Goal: Transaction & Acquisition: Purchase product/service

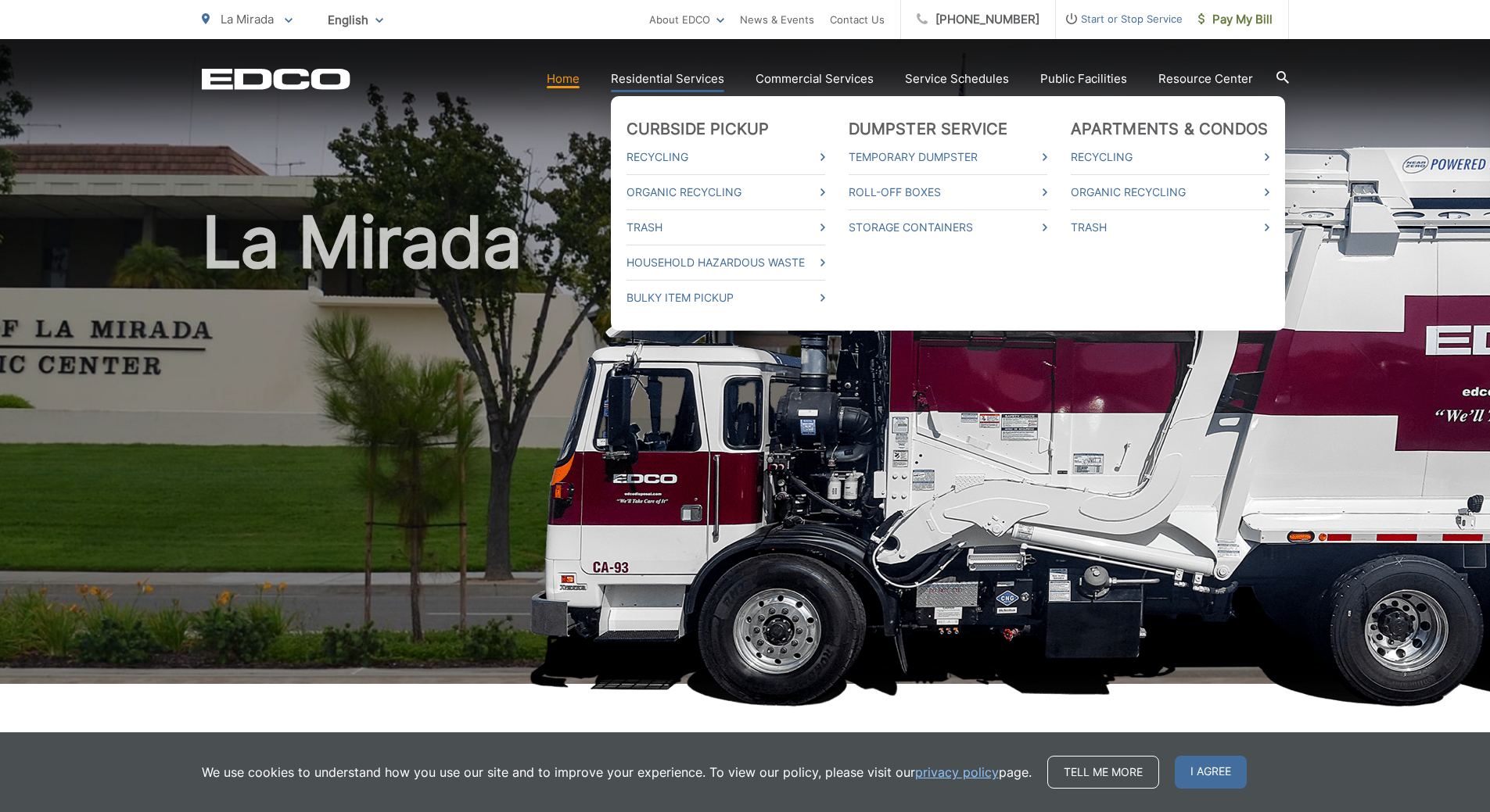
click at [671, 73] on link "Residential Services" at bounding box center [667, 79] width 114 height 19
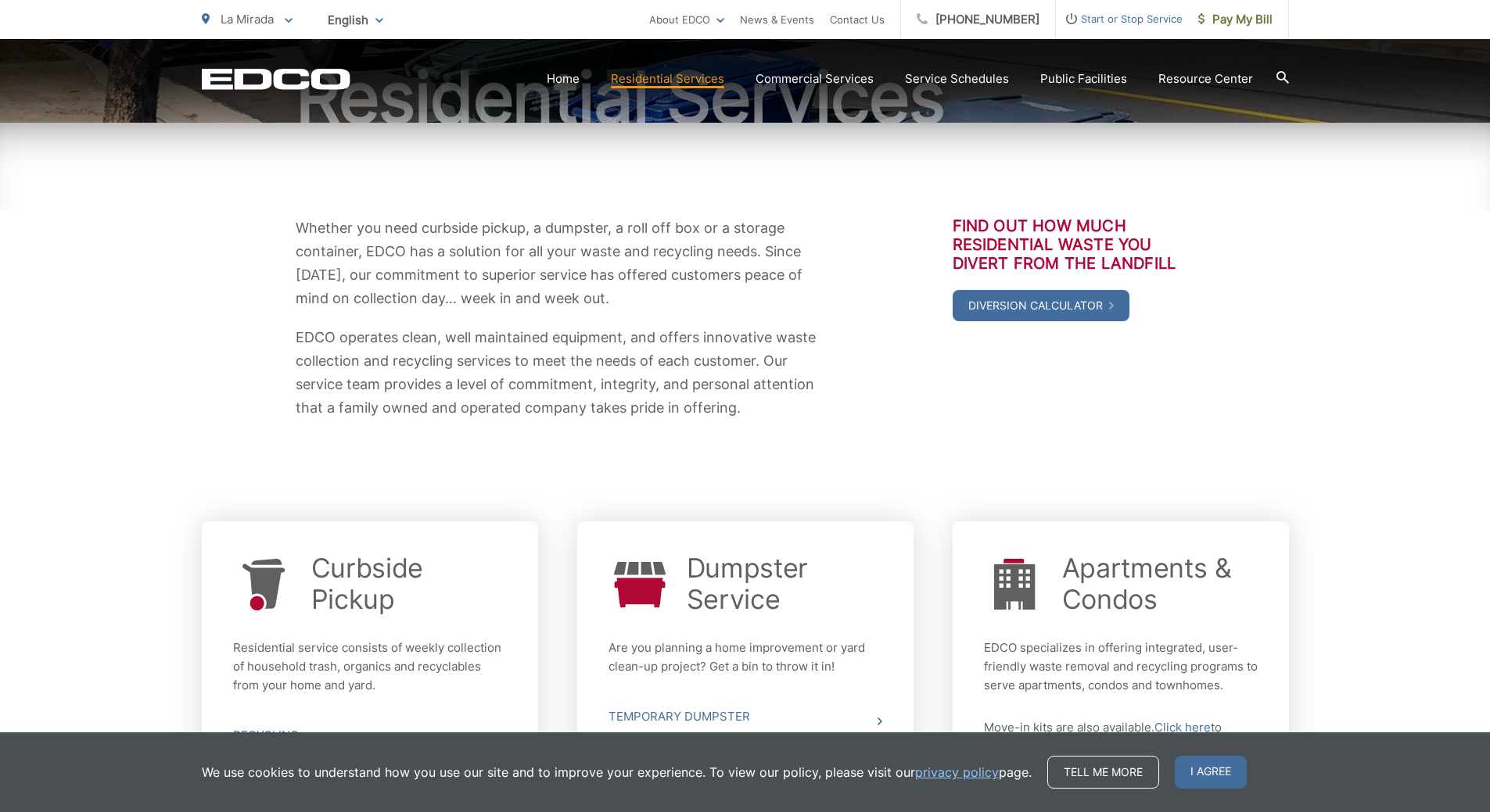
scroll to position [391, 0]
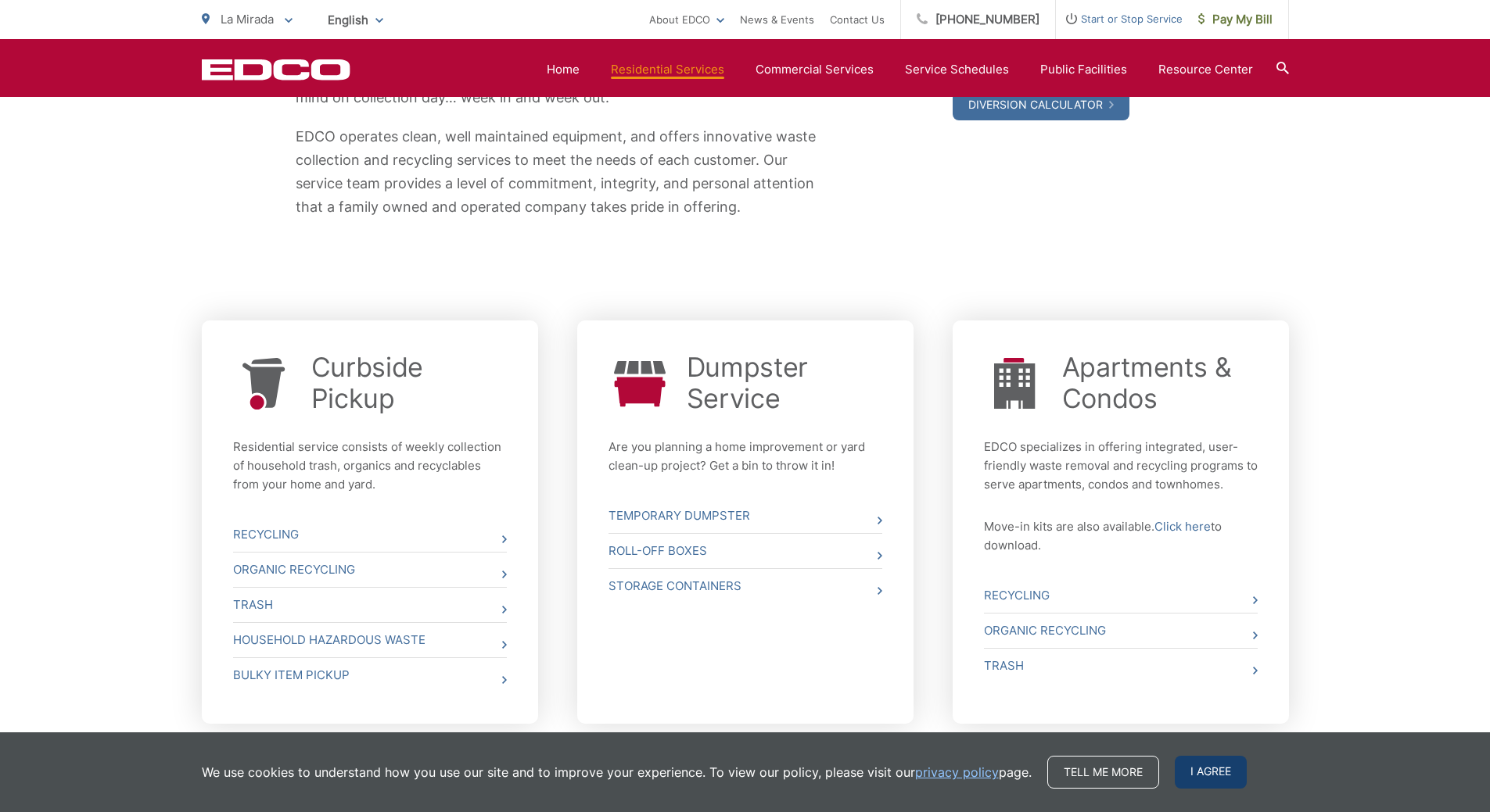
drag, startPoint x: 1223, startPoint y: 766, endPoint x: 1203, endPoint y: 743, distance: 30.5
click at [1223, 763] on span "I agree" at bounding box center [1210, 772] width 72 height 33
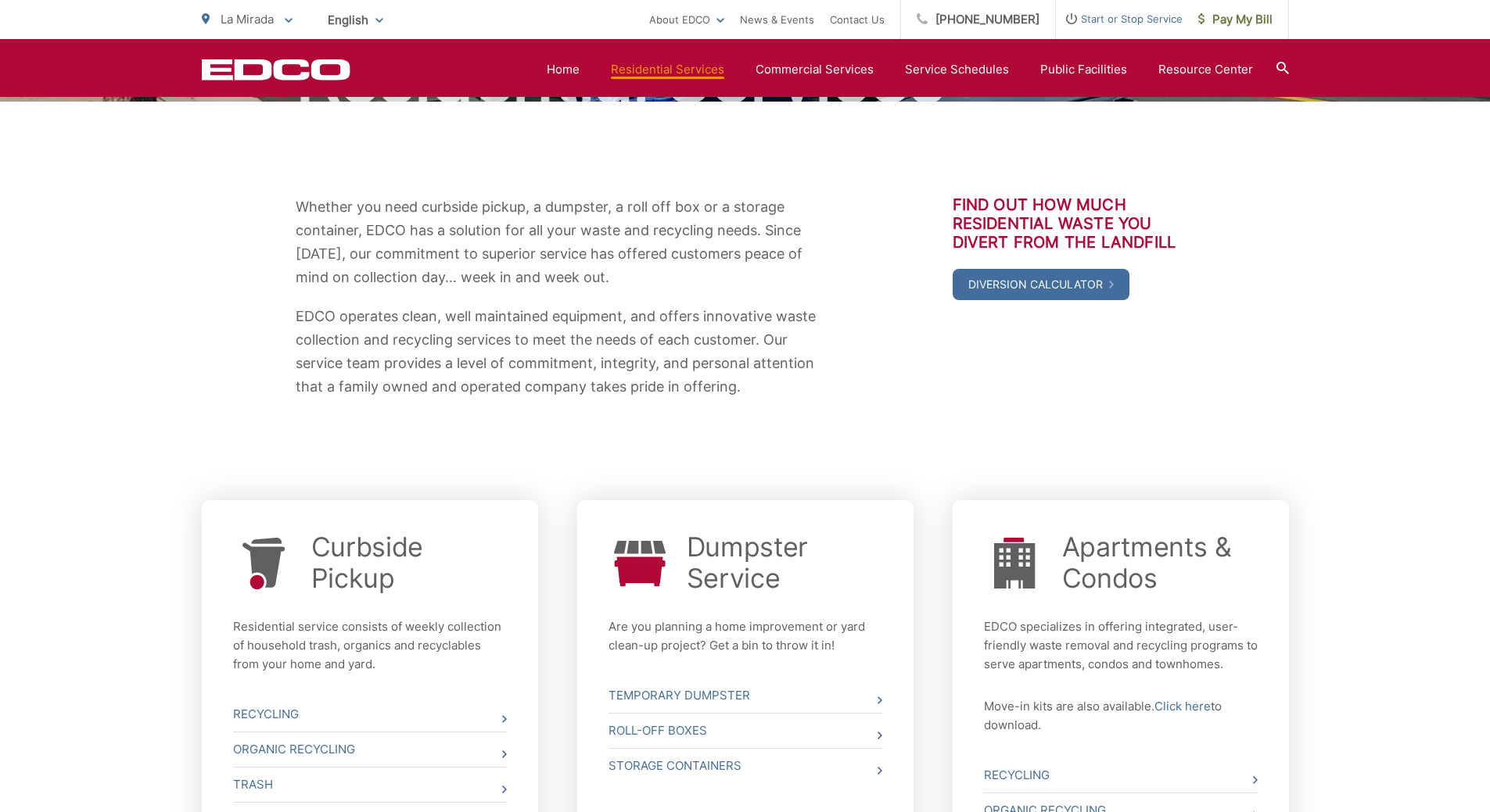
scroll to position [0, 0]
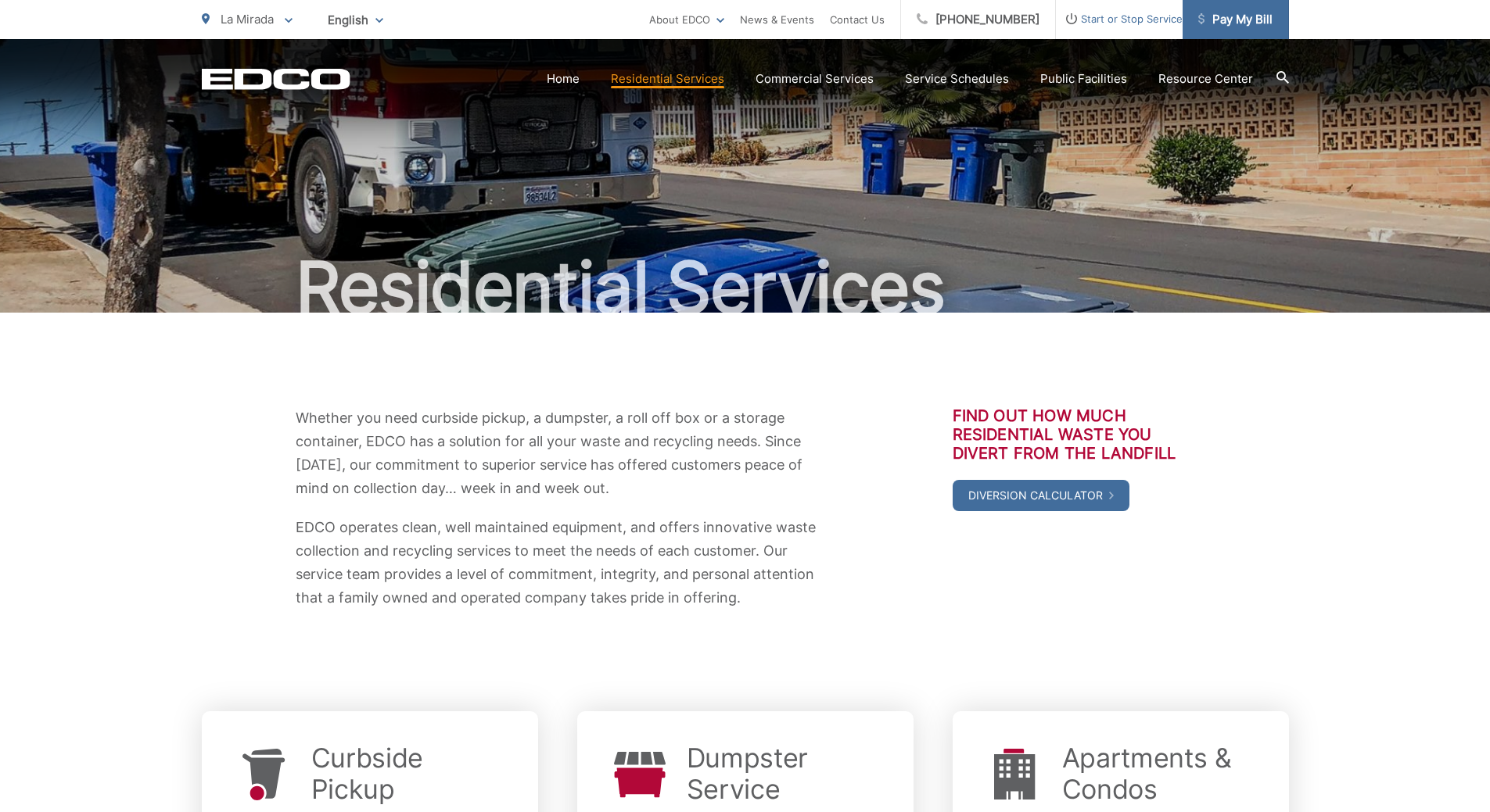
click at [1248, 21] on span "Pay My Bill" at bounding box center [1236, 19] width 74 height 19
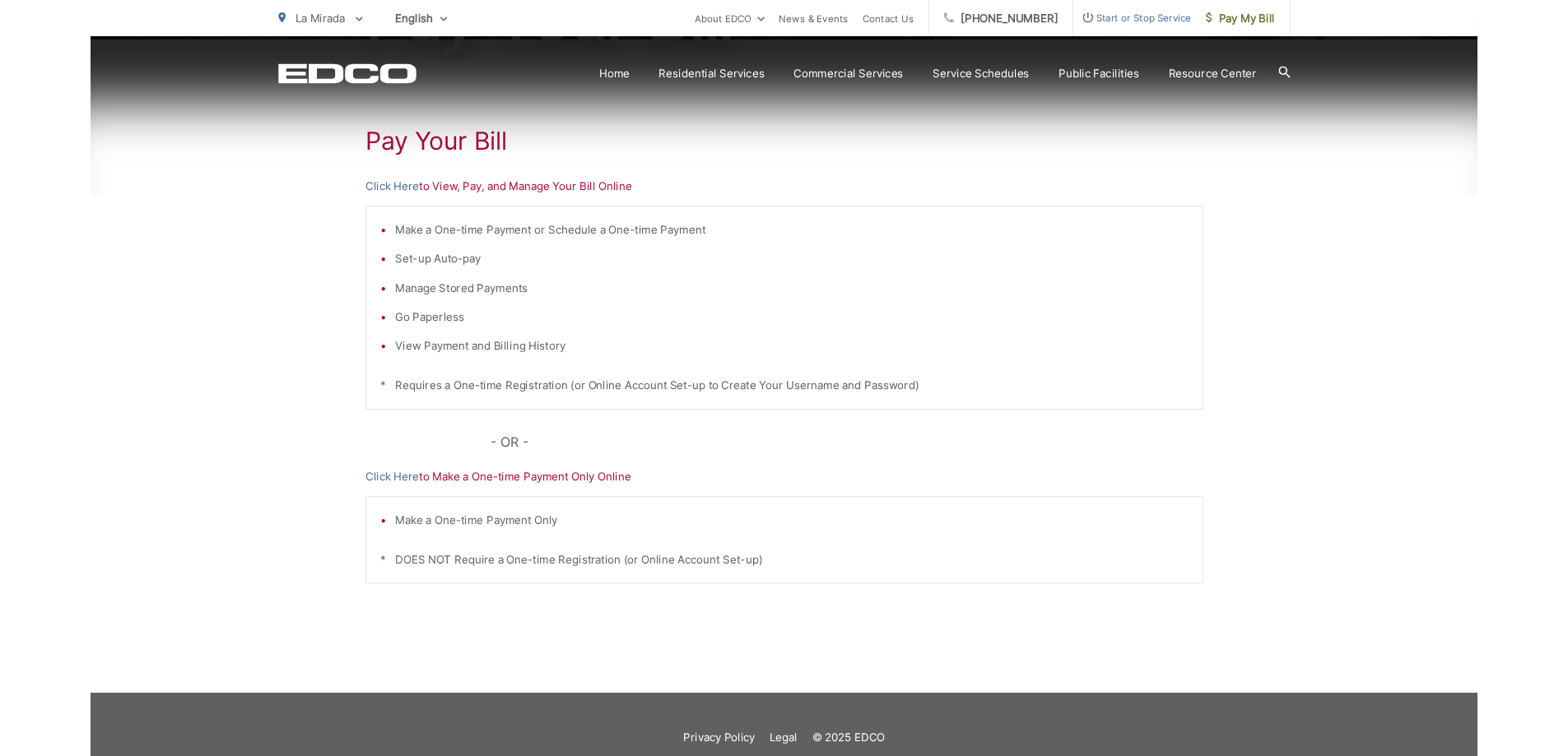
scroll to position [315, 0]
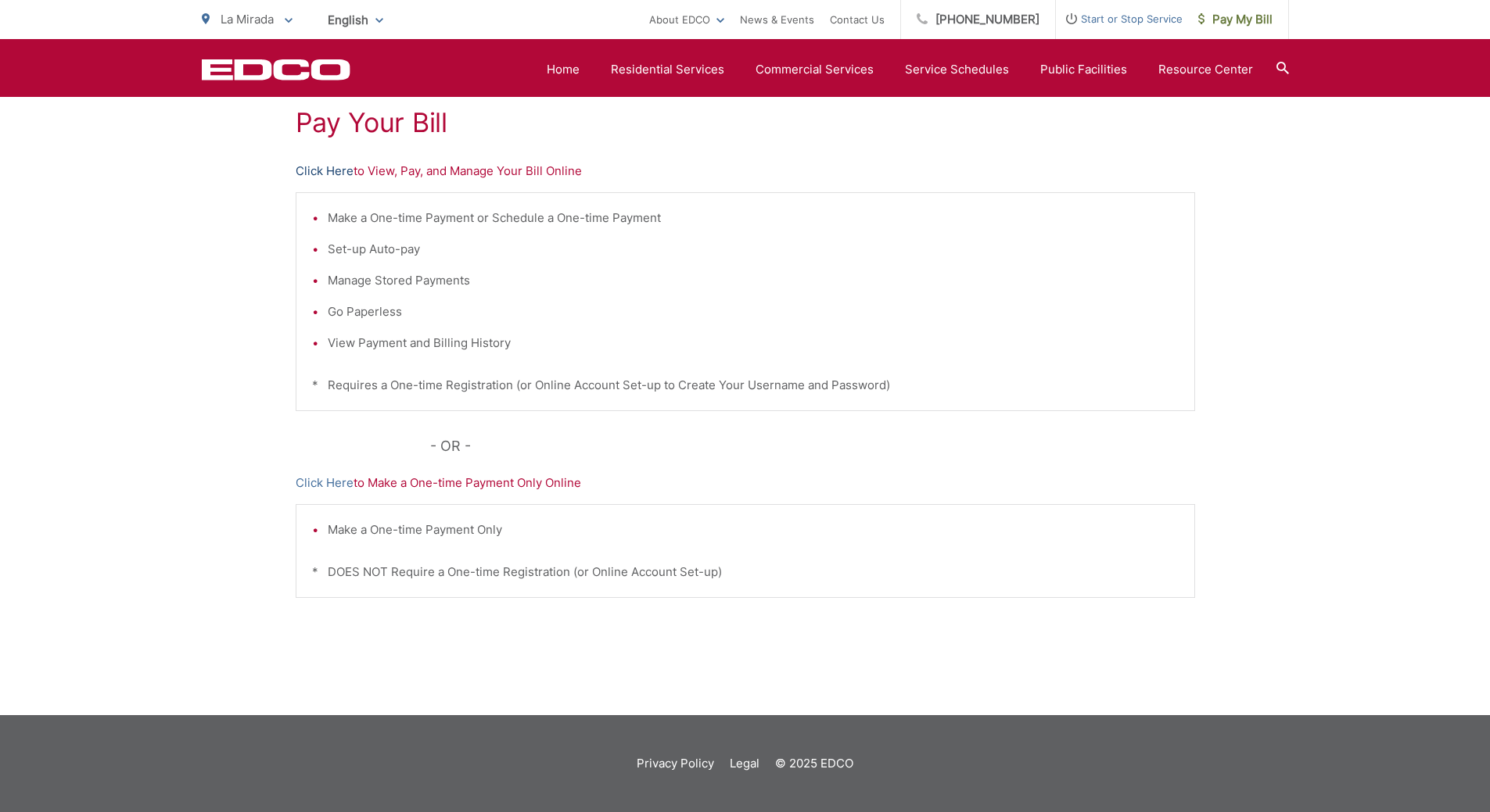
click at [323, 173] on link "Click Here" at bounding box center [324, 171] width 58 height 19
